Goal: Obtain resource: Obtain resource

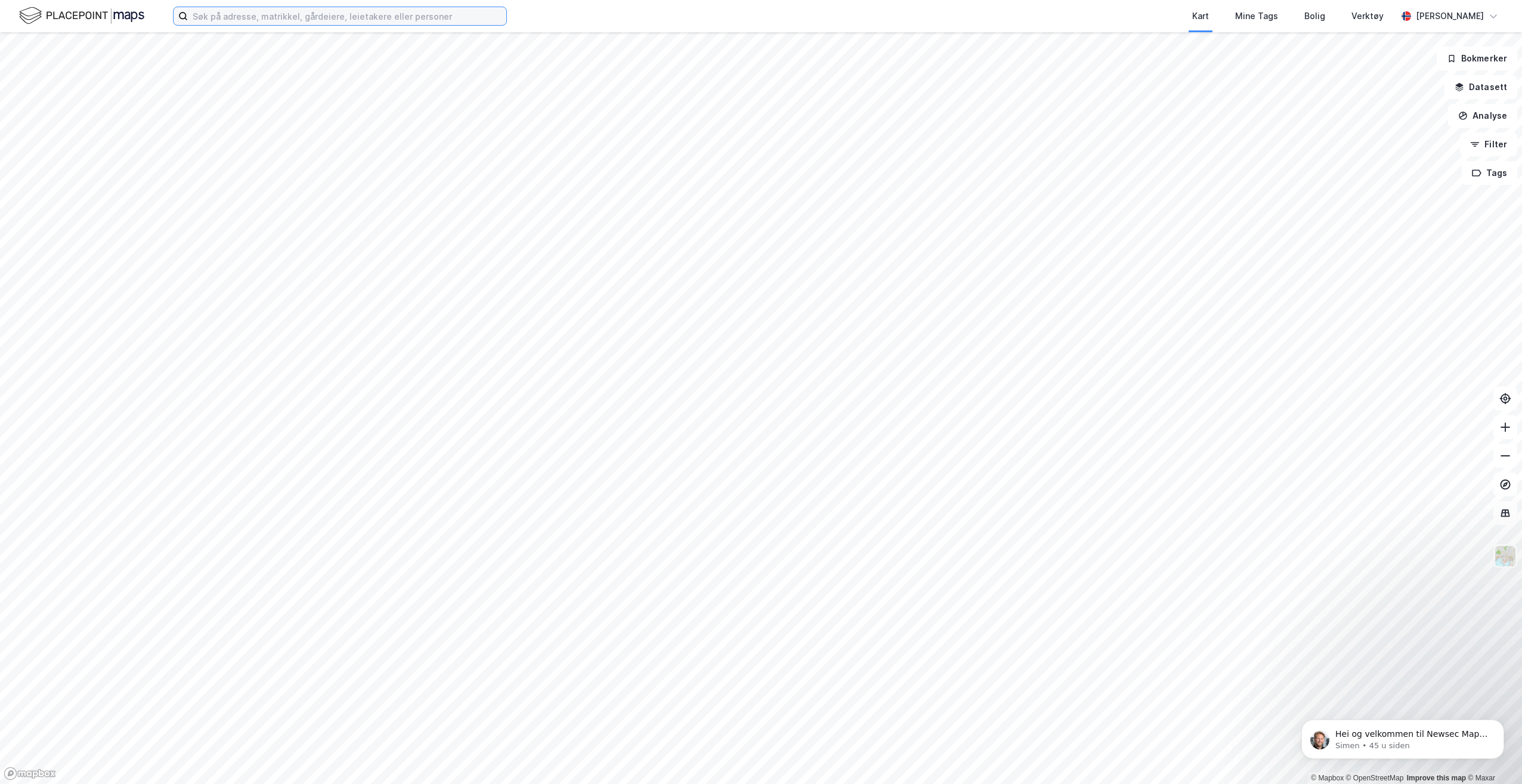
click at [366, 14] on input at bounding box center [347, 16] width 319 height 18
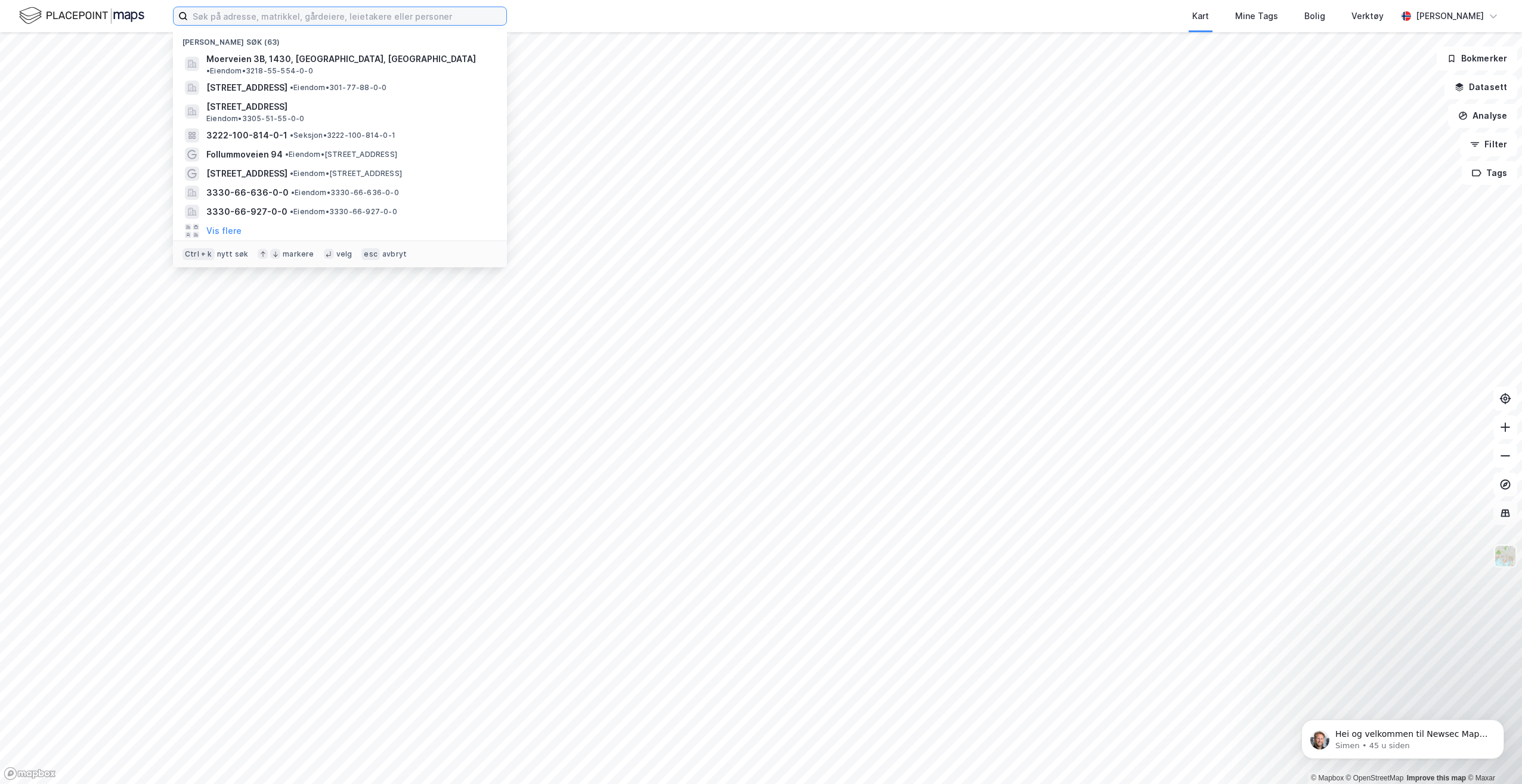
type input "1"
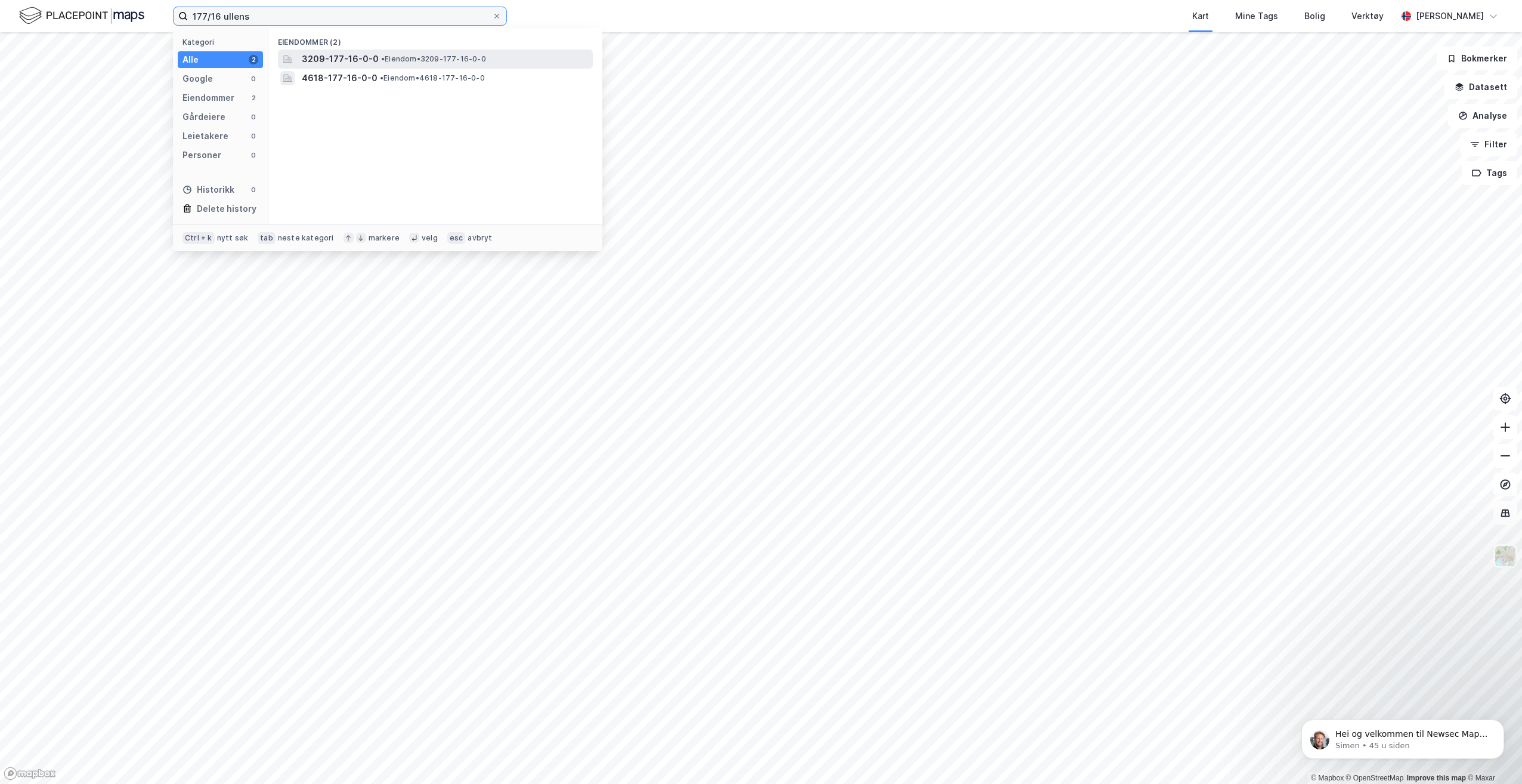
type input "177/16 ullens"
click at [434, 55] on span "• Eiendom • 3209-177-16-0-0" at bounding box center [433, 59] width 105 height 9
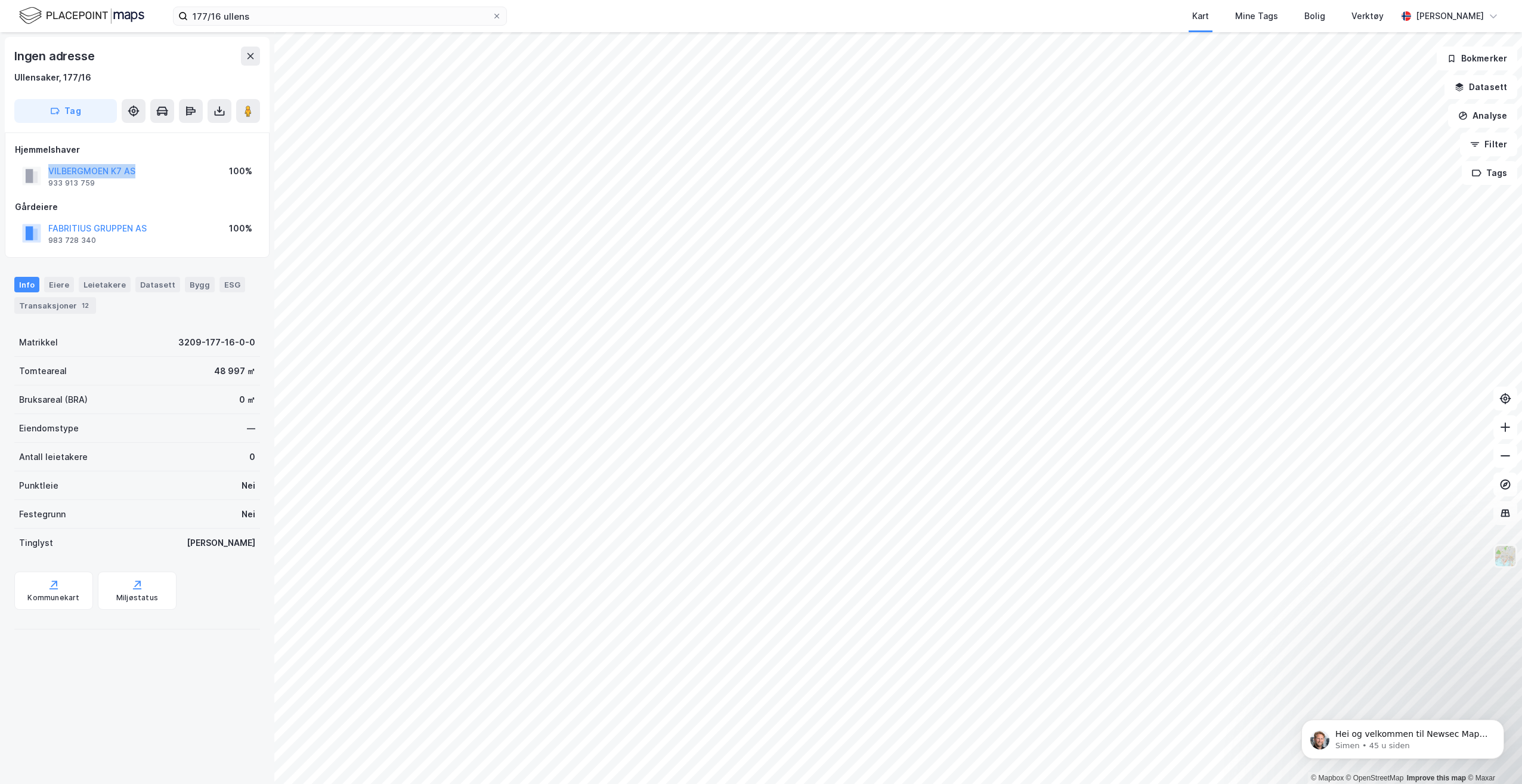
drag, startPoint x: 146, startPoint y: 172, endPoint x: 40, endPoint y: 171, distance: 106.0
click at [40, 171] on div "VILBERGMOEN K7 AS 933 913 759 100%" at bounding box center [137, 176] width 245 height 29
drag, startPoint x: 40, startPoint y: 171, endPoint x: 129, endPoint y: 183, distance: 89.8
click at [129, 183] on div "VILBERGMOEN K7 AS 933 913 759" at bounding box center [92, 176] width 88 height 24
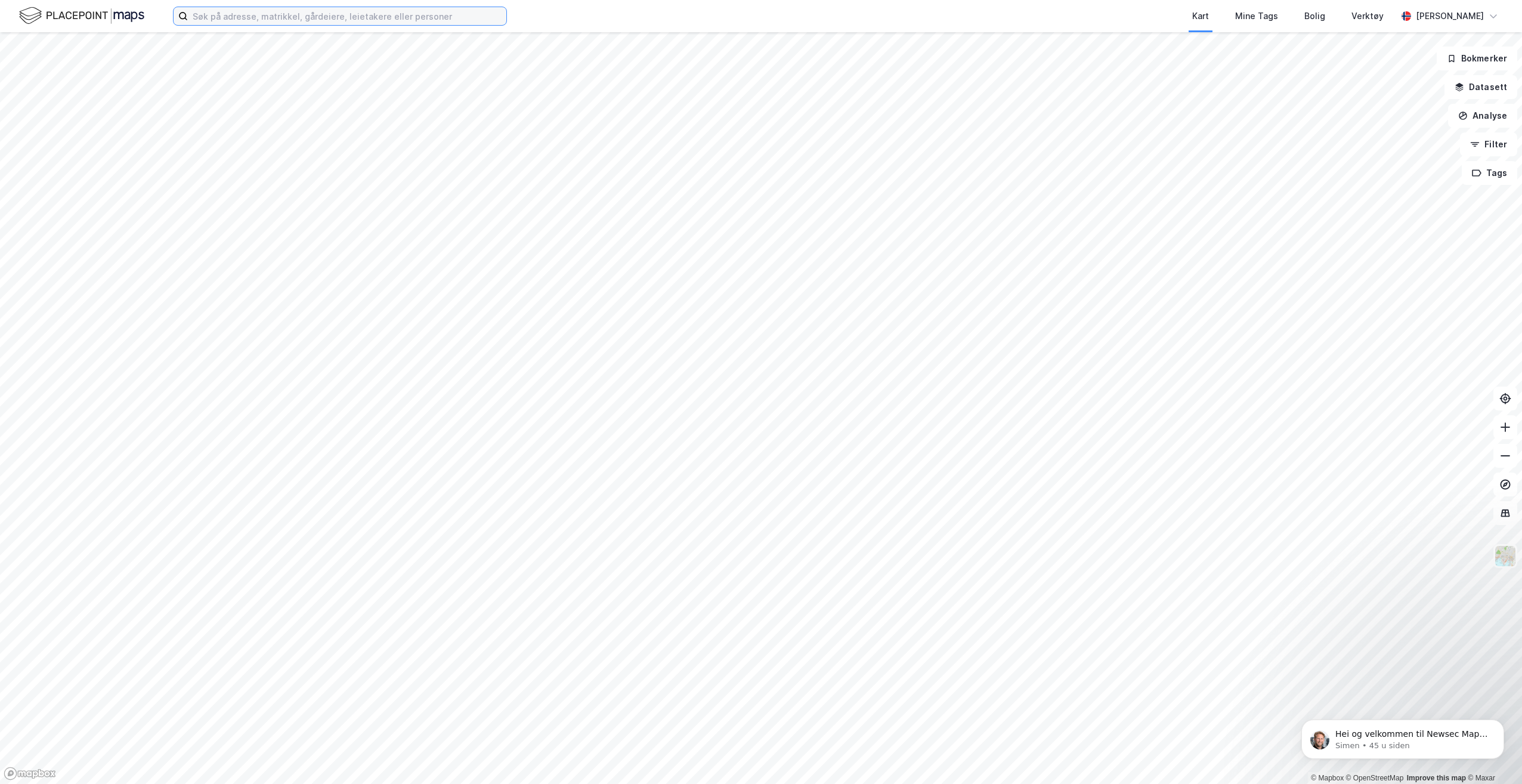
click at [410, 18] on input at bounding box center [347, 16] width 319 height 18
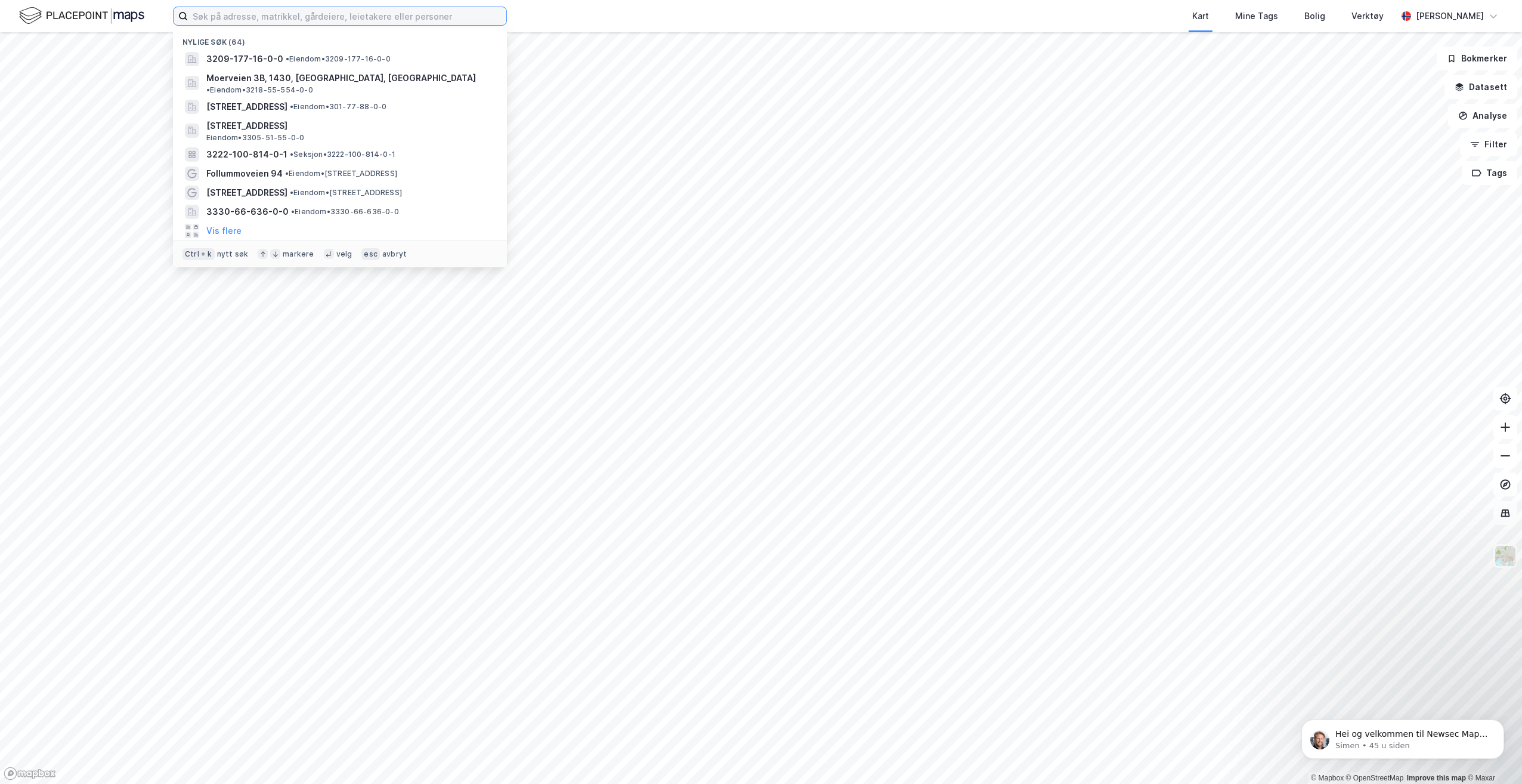
type input "|"
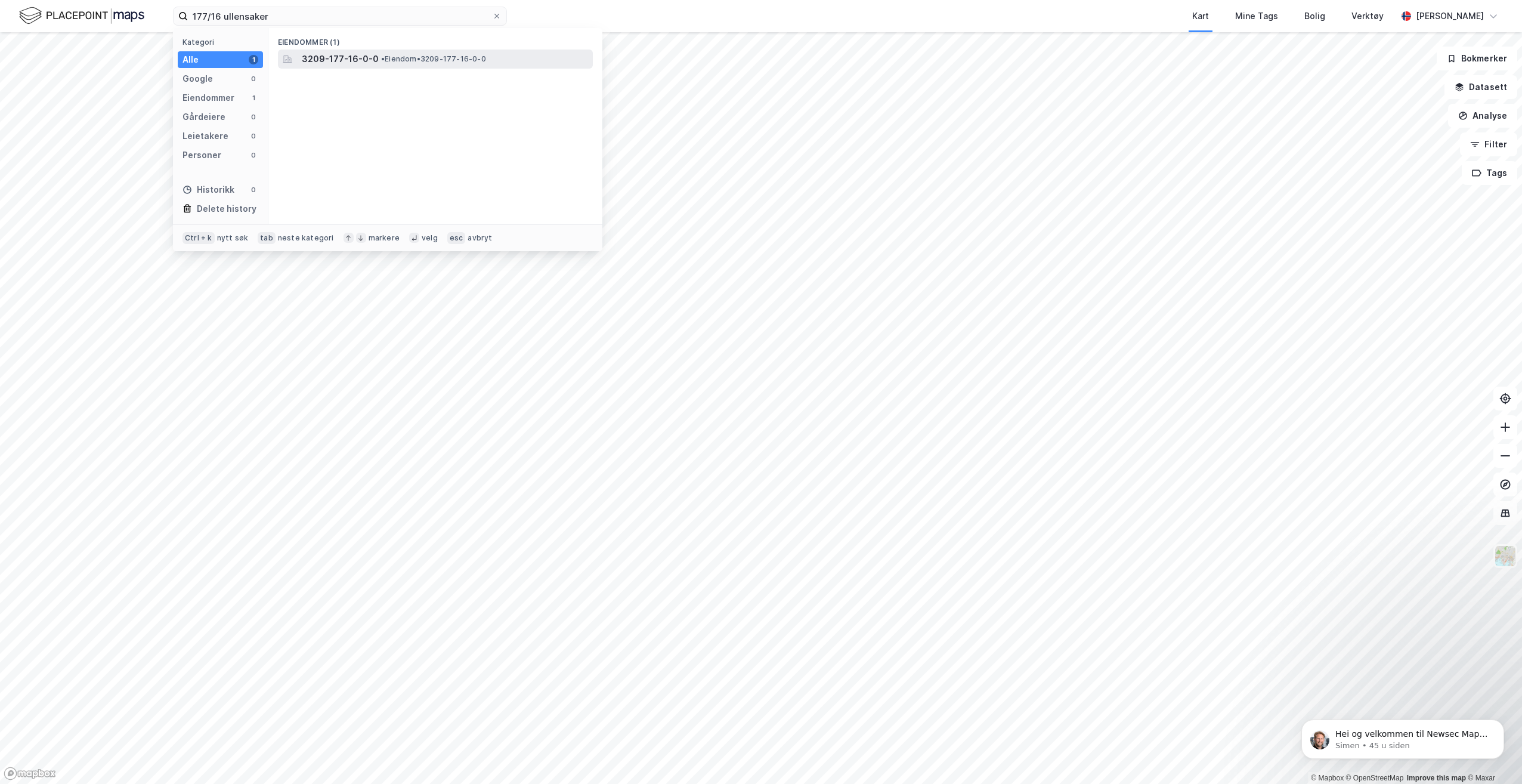
click at [429, 50] on div "3209-177-16-0-0 • Eiendom • 3209-177-16-0-0" at bounding box center [435, 59] width 315 height 19
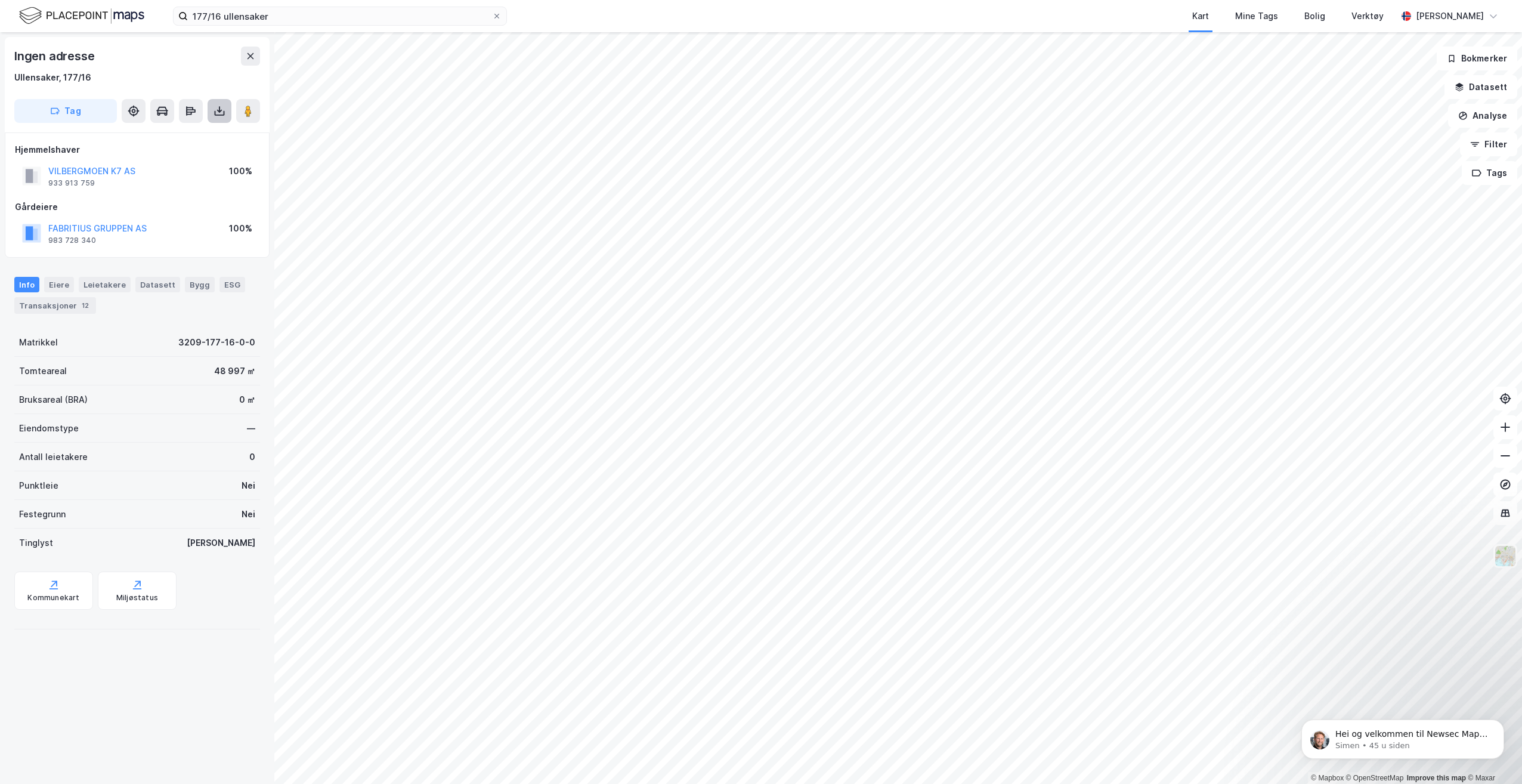
click at [212, 116] on button at bounding box center [220, 111] width 24 height 24
click at [201, 128] on div "Last ned grunnbok" at bounding box center [167, 135] width 127 height 19
click at [195, 130] on div "Last ned grunnbok" at bounding box center [161, 135] width 69 height 9
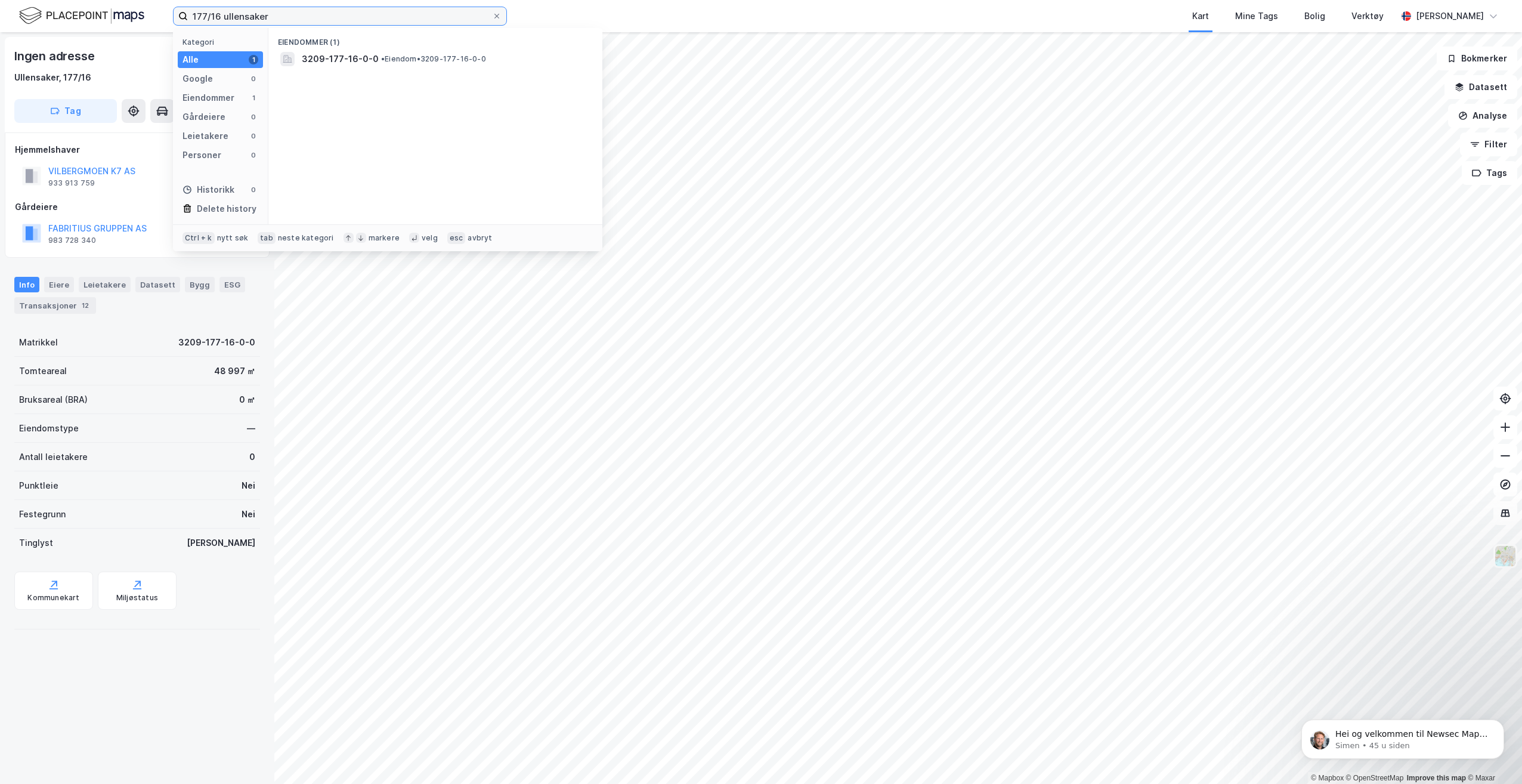
click at [221, 15] on input "177/16 ullensaker" at bounding box center [340, 16] width 305 height 18
type input "177/1 ullensaker"
click at [353, 53] on span "3209-177-1-0-0" at bounding box center [337, 59] width 71 height 14
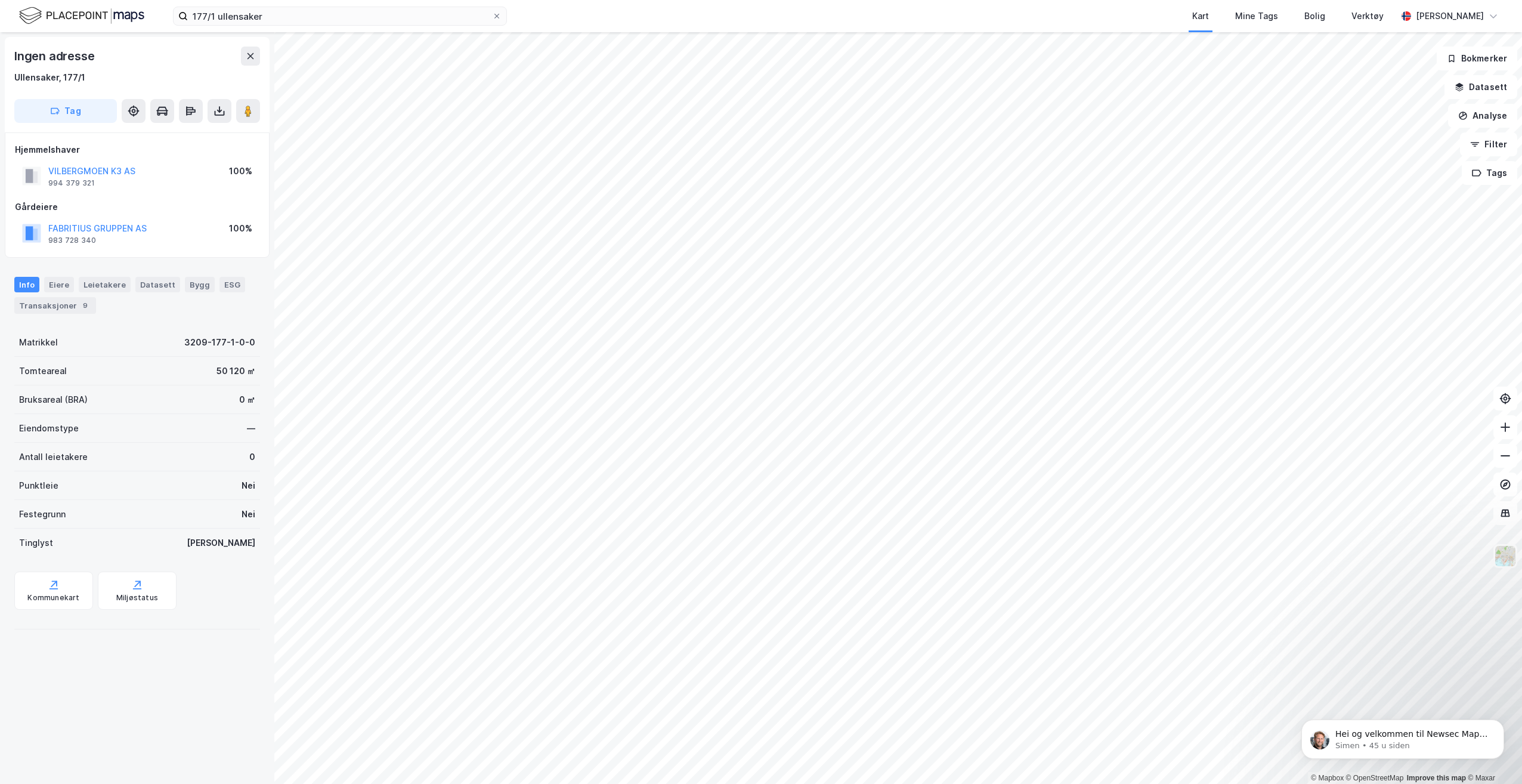
click at [215, 123] on div "Ingen adresse Ullensaker, 177/1 Tag" at bounding box center [137, 84] width 265 height 95
click at [218, 116] on icon at bounding box center [220, 111] width 12 height 12
click at [218, 132] on div "Last ned grunnbok" at bounding box center [167, 135] width 127 height 19
